Goal: Task Accomplishment & Management: Complete application form

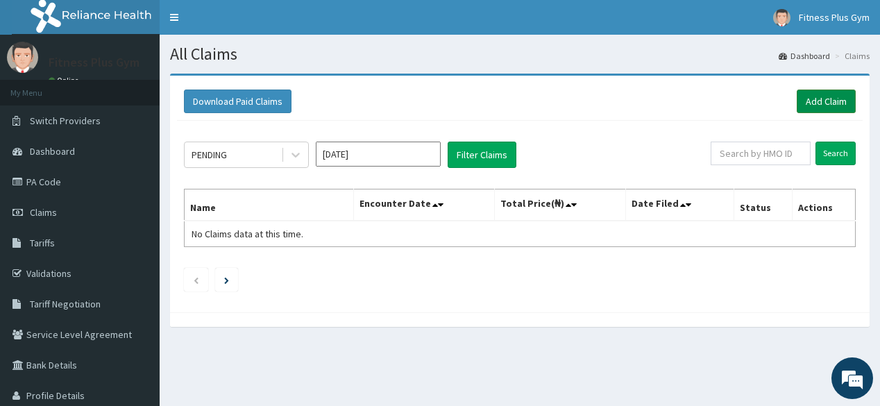
click at [815, 99] on link "Add Claim" at bounding box center [826, 102] width 59 height 24
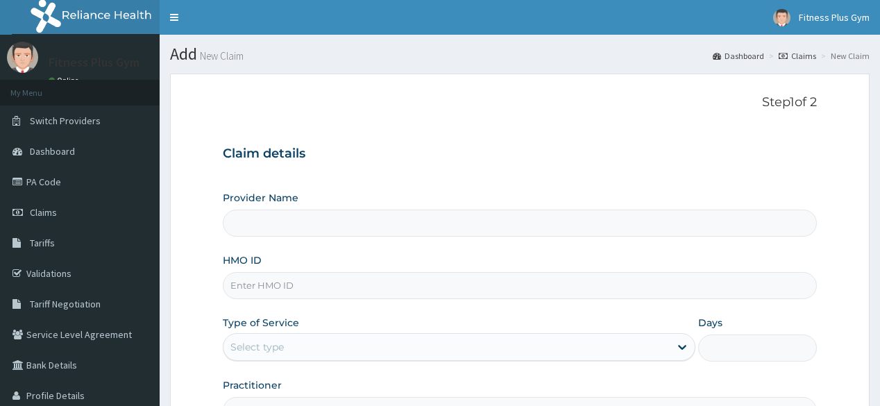
click at [301, 280] on input "HMO ID" at bounding box center [519, 285] width 593 height 27
type input "ubp/10453/a"
drag, startPoint x: 301, startPoint y: 283, endPoint x: 221, endPoint y: 298, distance: 81.1
click at [221, 296] on form "Step 1 of 2 Claim details Provider Name HMO ID ubp/10453/a Type of Service Sele…" at bounding box center [520, 299] width 700 height 450
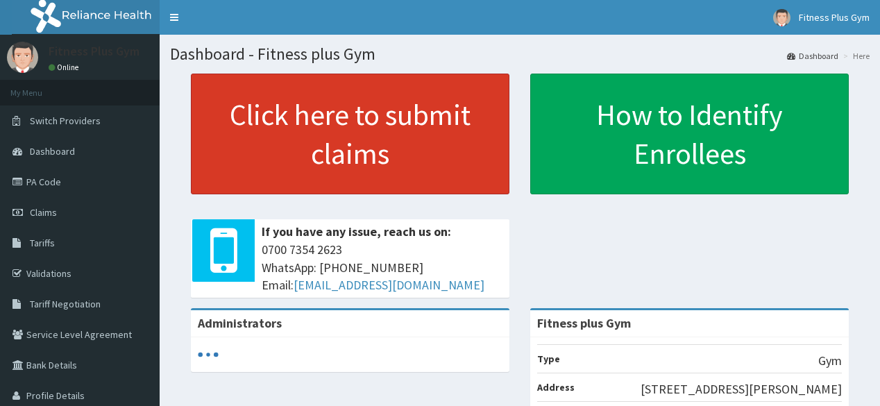
click at [373, 143] on link "Click here to submit claims" at bounding box center [350, 134] width 319 height 121
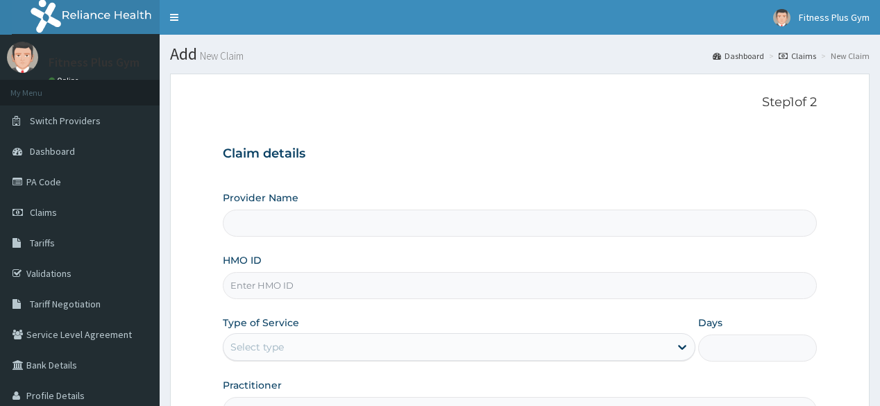
click at [328, 275] on input "HMO ID" at bounding box center [519, 285] width 593 height 27
paste input "ubp/10453/a"
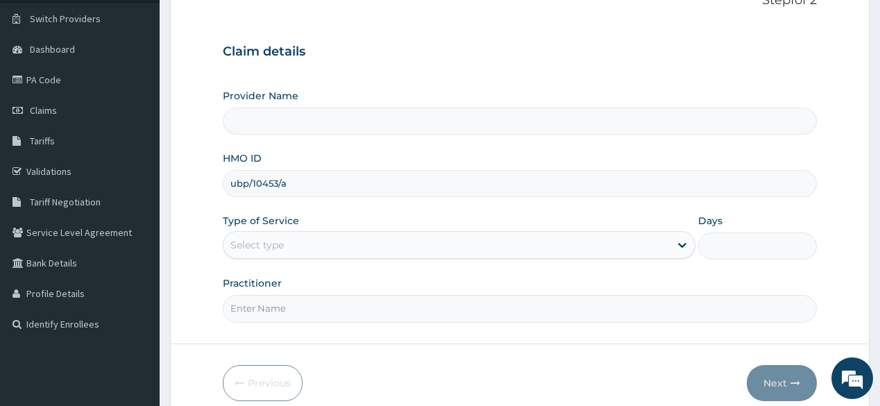
scroll to position [111, 0]
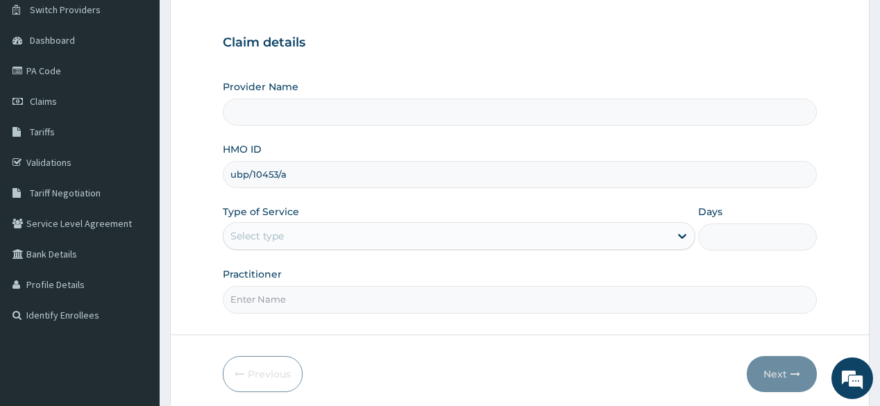
type input "ubp/10453/a"
drag, startPoint x: 303, startPoint y: 316, endPoint x: 300, endPoint y: 305, distance: 12.3
click at [303, 316] on form "Step 1 of 2 Claim details Provider Name HMO ID ubp/10453/a Type of Service Sele…" at bounding box center [520, 188] width 700 height 450
type input "Fitness plus Gym"
type input "1"
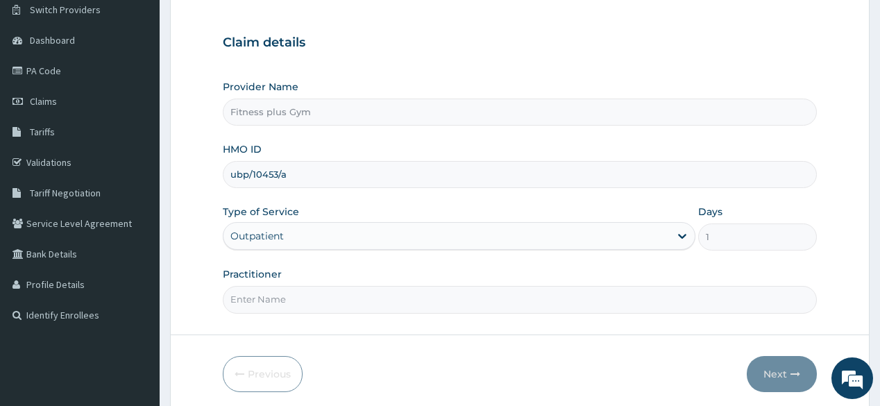
type input "fitnessplus"
click at [788, 381] on button "Next" at bounding box center [782, 374] width 70 height 36
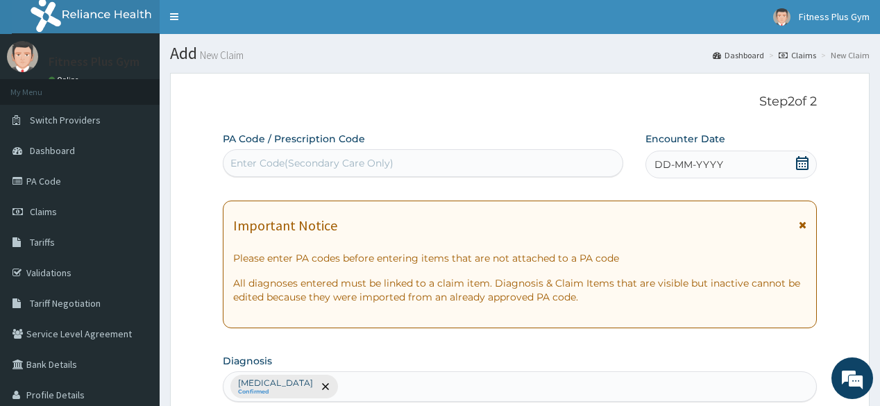
scroll to position [0, 0]
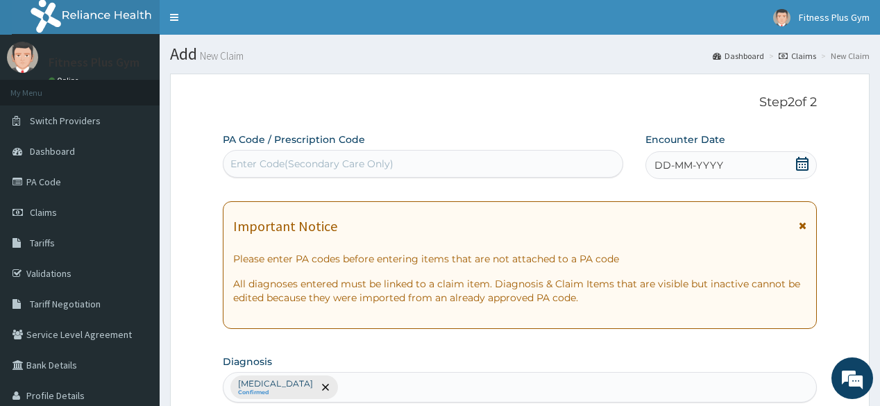
click at [314, 161] on div "Enter Code(Secondary Care Only)" at bounding box center [311, 164] width 163 height 14
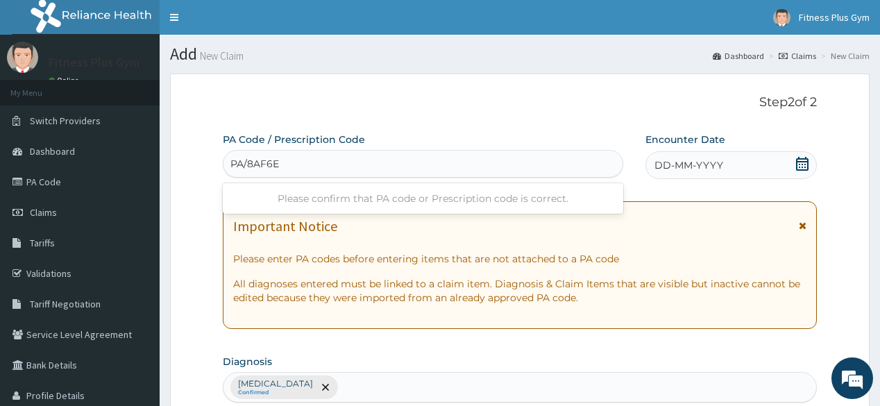
type input "PA/8AF6E0"
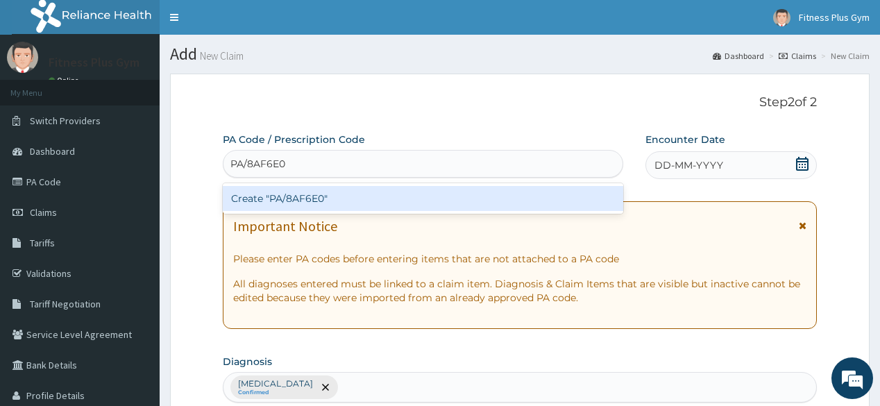
click at [316, 194] on div "Create "PA/8AF6E0"" at bounding box center [423, 198] width 400 height 25
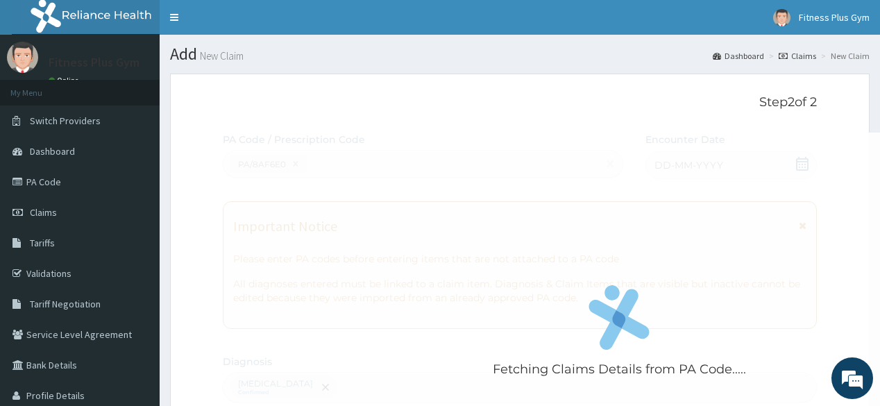
click at [739, 163] on div "Fetching Claims Details from PA Code....." at bounding box center [619, 336] width 792 height 406
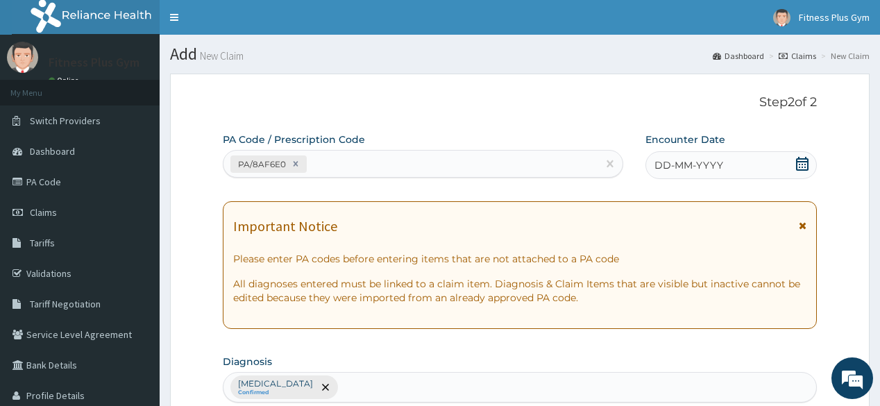
click at [726, 162] on div "DD-MM-YYYY" at bounding box center [730, 165] width 171 height 28
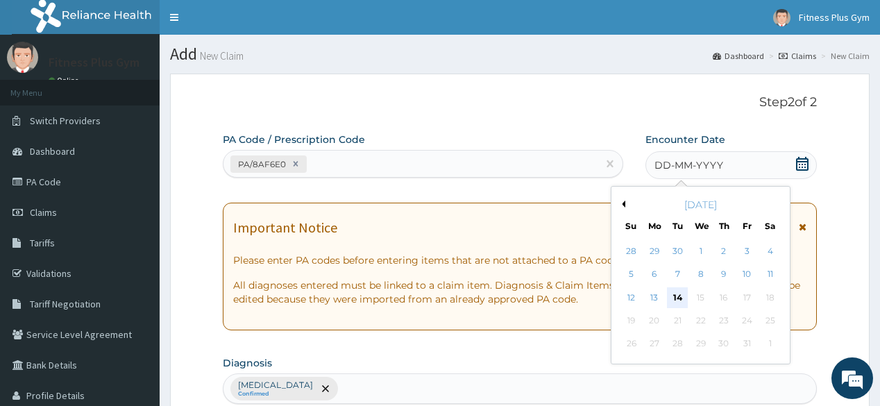
click at [686, 292] on div "14" at bounding box center [677, 297] width 21 height 21
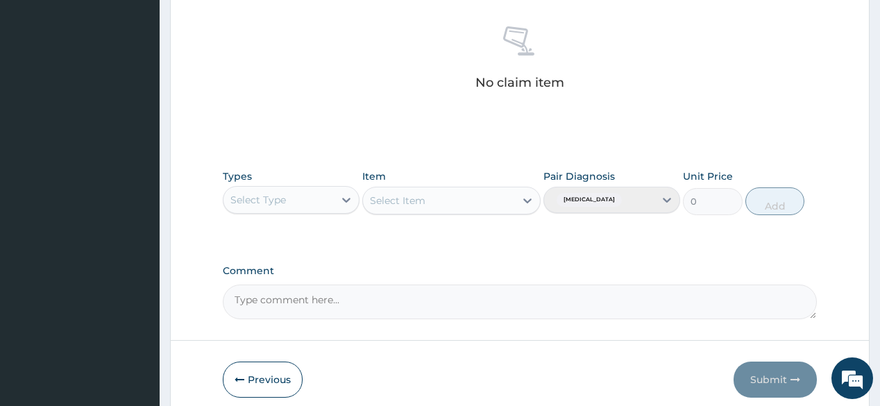
scroll to position [555, 0]
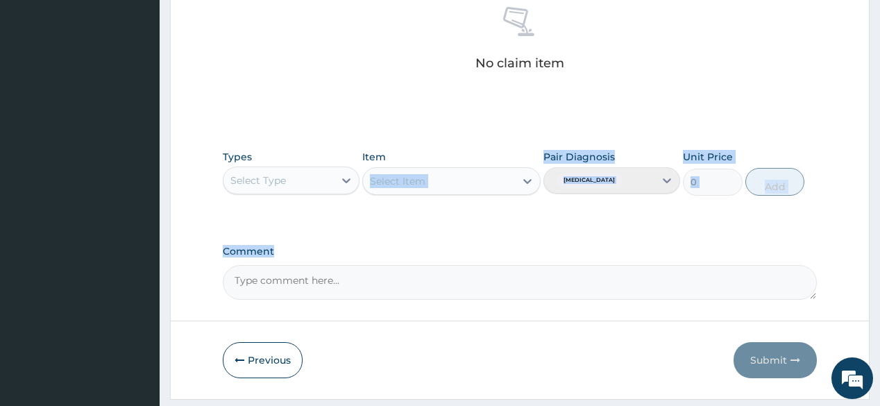
drag, startPoint x: 316, startPoint y: 235, endPoint x: 428, endPoint y: 154, distance: 137.7
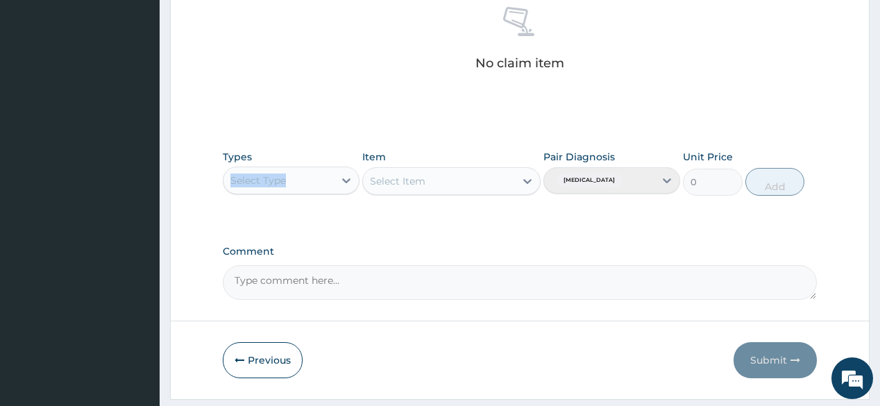
click at [268, 185] on div "Types Select Type" at bounding box center [291, 173] width 137 height 46
click at [306, 186] on div "Select Type" at bounding box center [278, 180] width 110 height 22
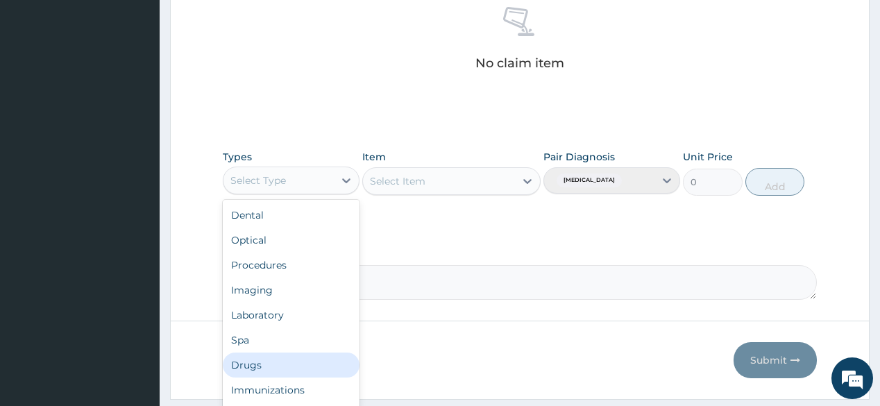
scroll to position [47, 0]
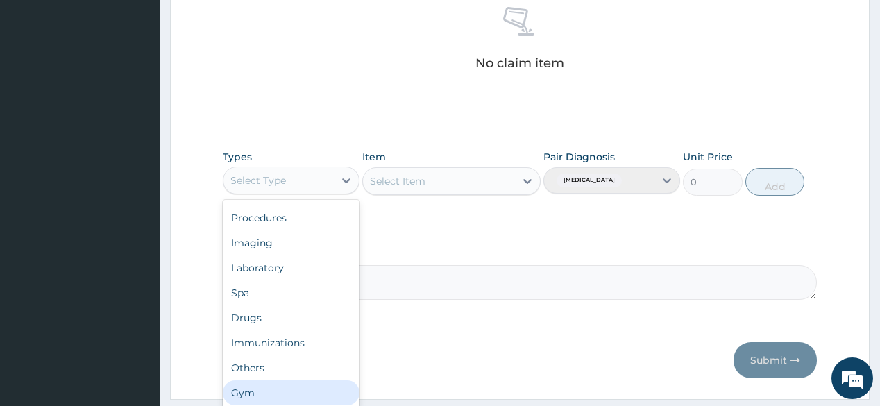
drag, startPoint x: 247, startPoint y: 393, endPoint x: 332, endPoint y: 333, distance: 103.6
click at [257, 384] on div "Gym" at bounding box center [291, 392] width 137 height 25
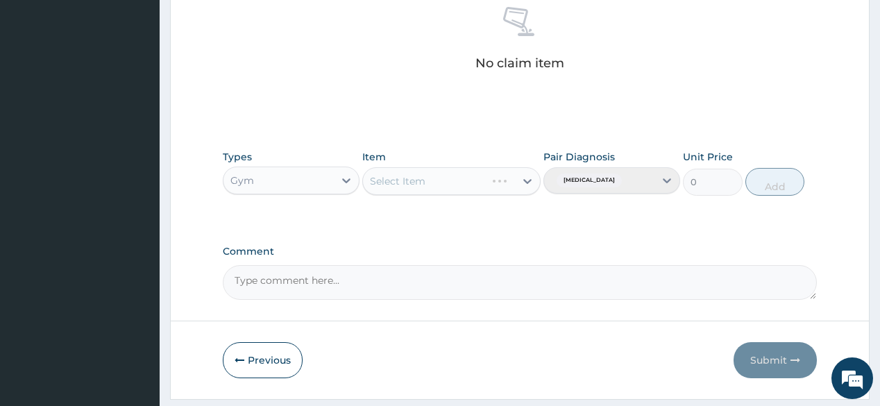
click at [483, 185] on div "Select Item" at bounding box center [451, 181] width 178 height 28
click at [496, 178] on div "Select Item" at bounding box center [451, 181] width 178 height 28
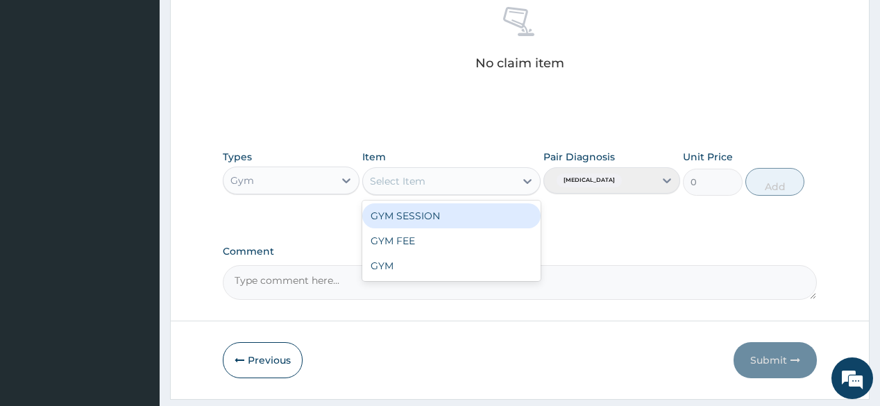
drag, startPoint x: 496, startPoint y: 178, endPoint x: 496, endPoint y: 185, distance: 7.7
click at [496, 182] on div "Select Item" at bounding box center [439, 181] width 152 height 22
drag, startPoint x: 462, startPoint y: 214, endPoint x: 691, endPoint y: 182, distance: 230.5
click at [464, 214] on div "GYM SESSION" at bounding box center [451, 215] width 178 height 25
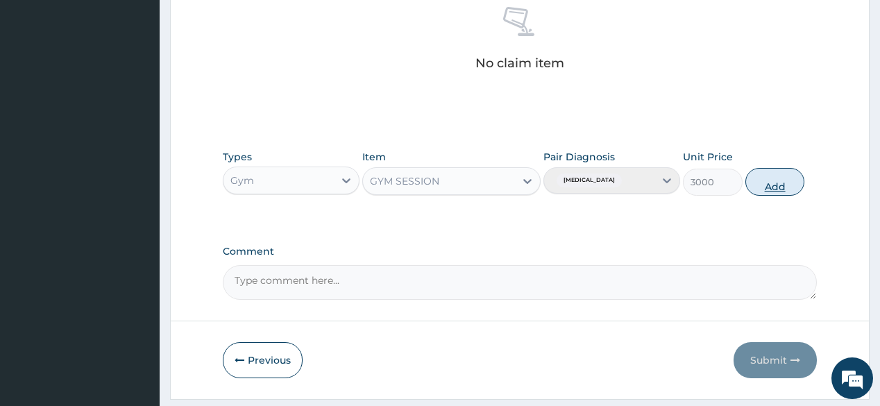
click at [766, 180] on button "Add" at bounding box center [775, 182] width 60 height 28
type input "0"
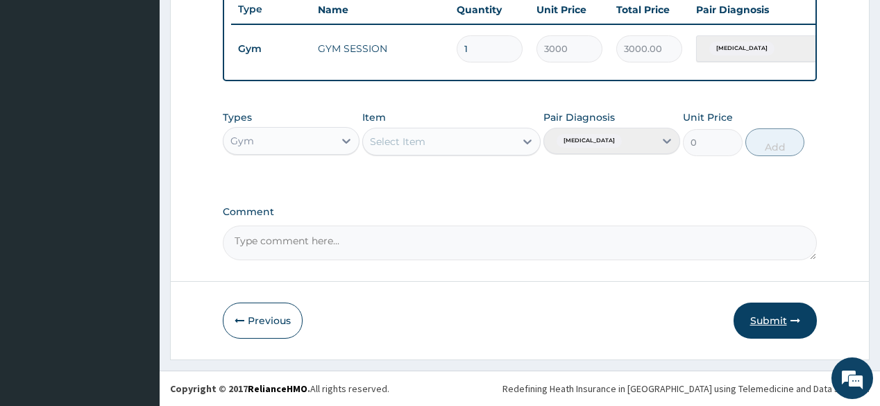
click at [770, 321] on button "Submit" at bounding box center [775, 321] width 83 height 36
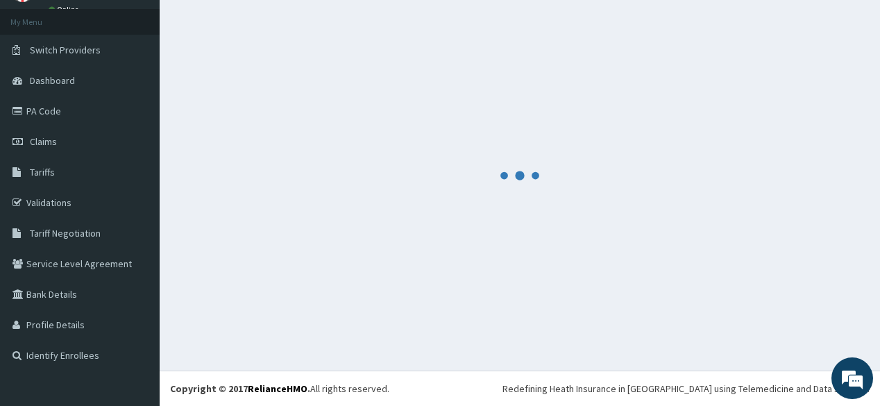
scroll to position [71, 0]
